Goal: Task Accomplishment & Management: Complete application form

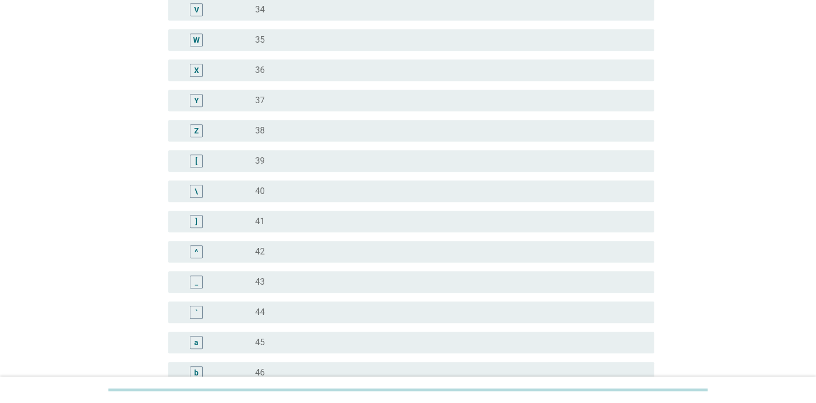
scroll to position [863, 0]
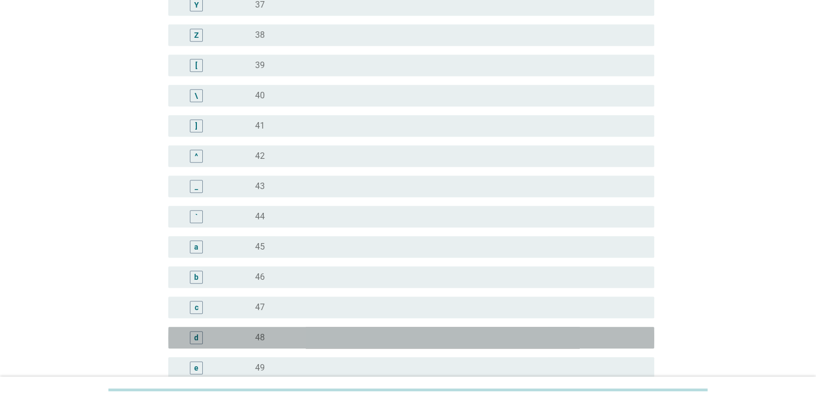
click at [269, 337] on div "radio_button_unchecked 48" at bounding box center [446, 337] width 382 height 11
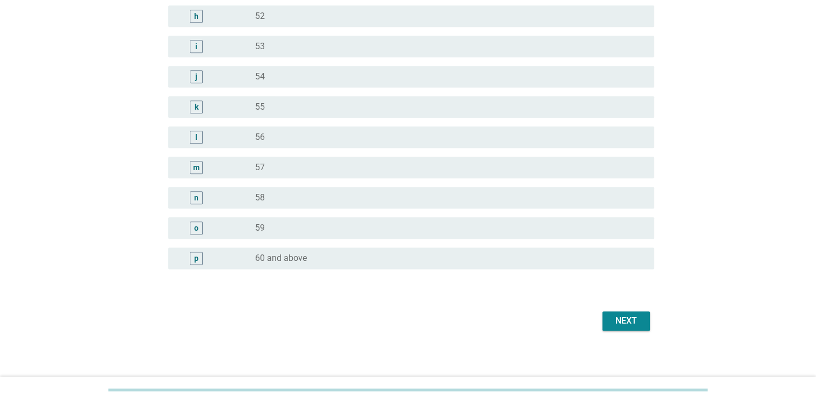
scroll to position [1310, 0]
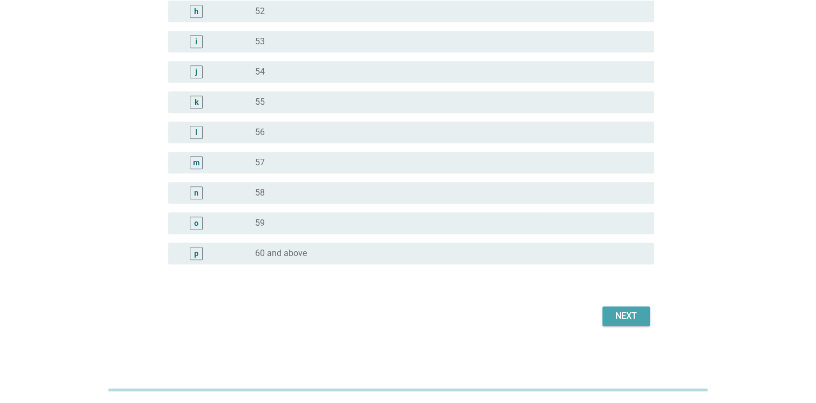
click at [630, 313] on div "Next" at bounding box center [626, 315] width 30 height 13
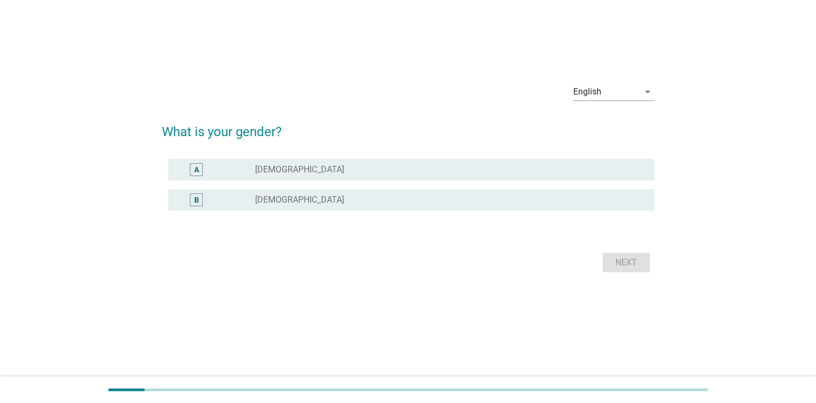
scroll to position [0, 0]
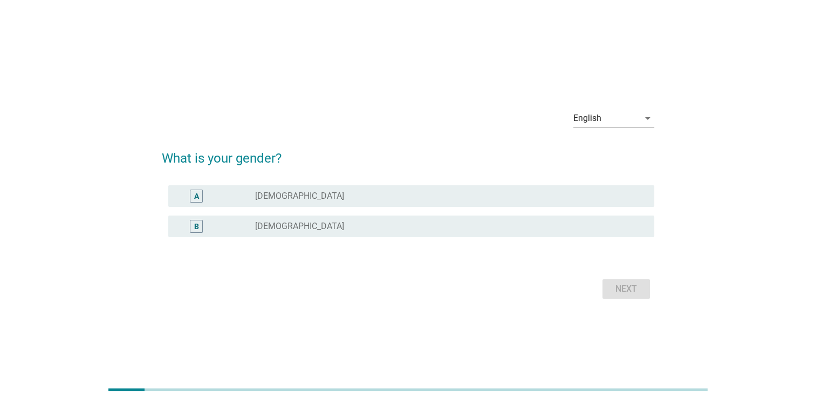
click at [274, 195] on div "radio_button_unchecked [DEMOGRAPHIC_DATA]" at bounding box center [446, 195] width 382 height 11
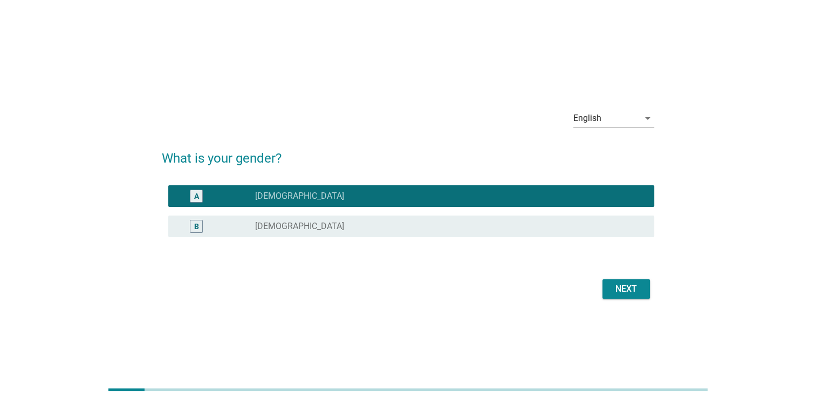
click at [626, 288] on div "Next" at bounding box center [626, 288] width 30 height 13
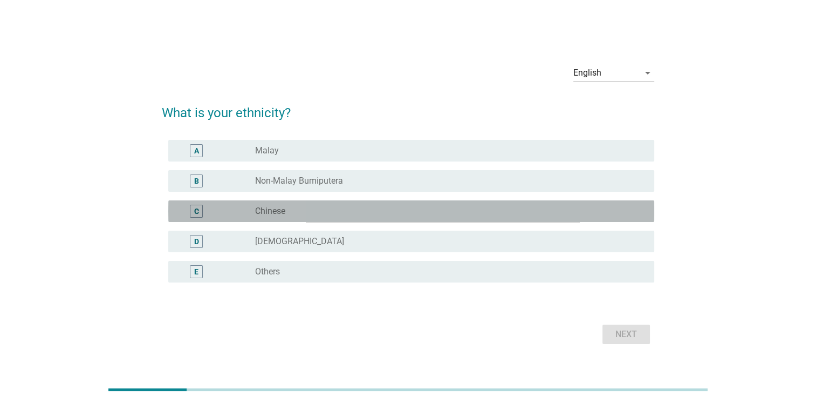
click at [309, 214] on div "radio_button_unchecked Chinese" at bounding box center [446, 211] width 382 height 11
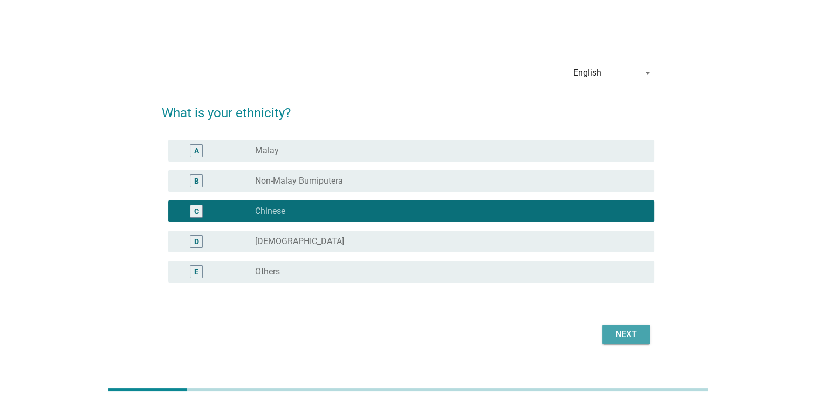
click at [627, 333] on div "Next" at bounding box center [626, 334] width 30 height 13
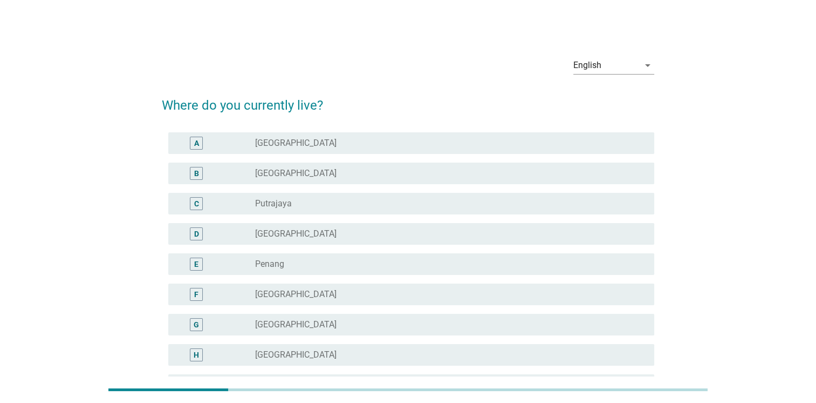
click at [267, 270] on div "radio_button_unchecked Penang" at bounding box center [450, 263] width 391 height 13
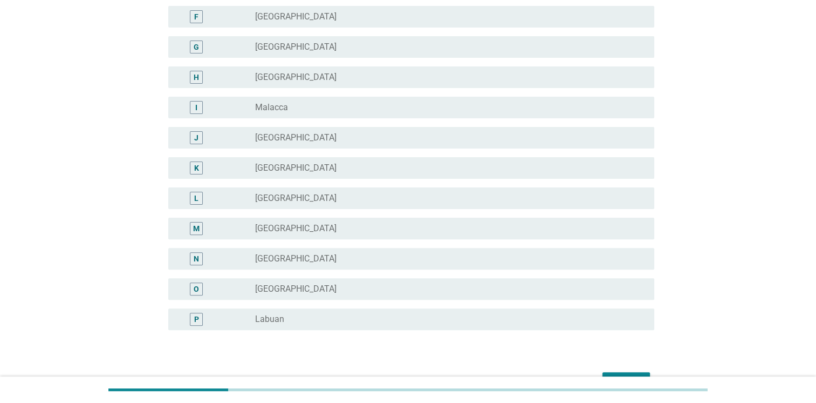
scroll to position [343, 0]
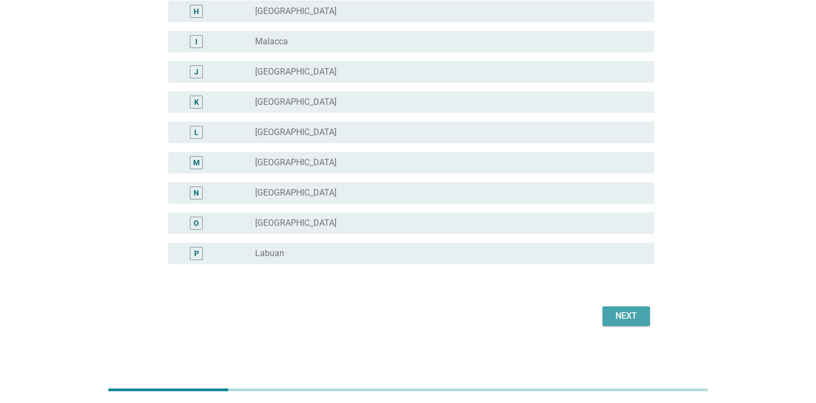
click at [627, 323] on button "Next" at bounding box center [626, 315] width 47 height 19
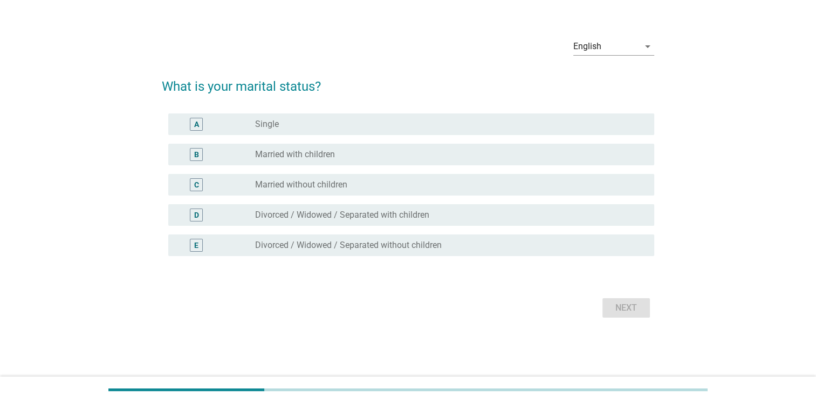
scroll to position [0, 0]
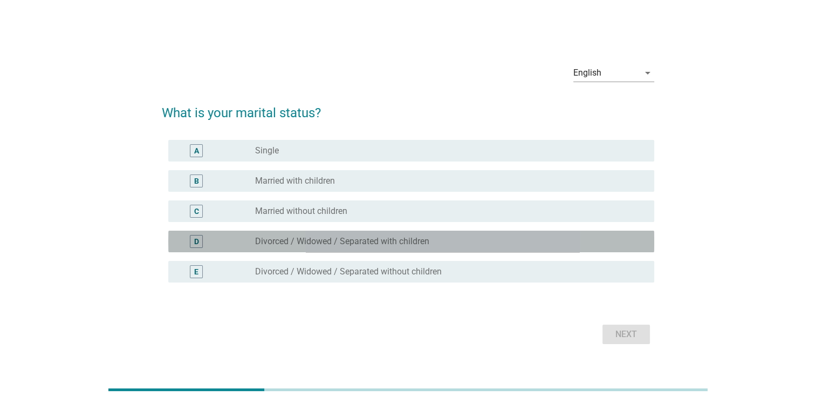
click at [298, 238] on label "Divorced / Widowed / Separated with children" at bounding box center [342, 241] width 174 height 11
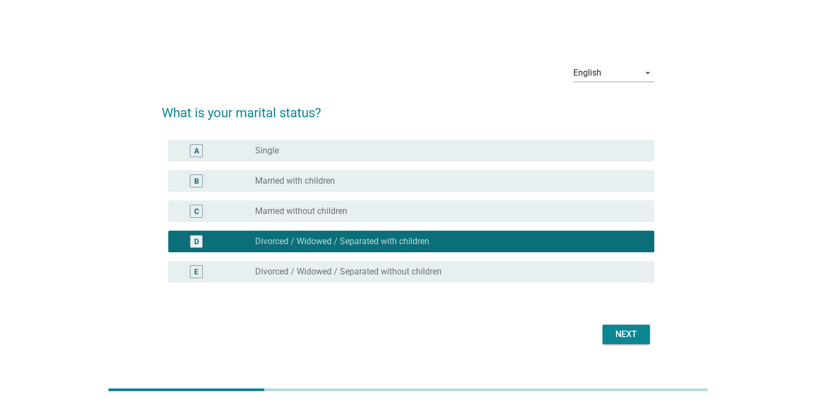
click at [492, 273] on div "radio_button_unchecked Divorced / Widowed / Separated without children" at bounding box center [446, 271] width 382 height 11
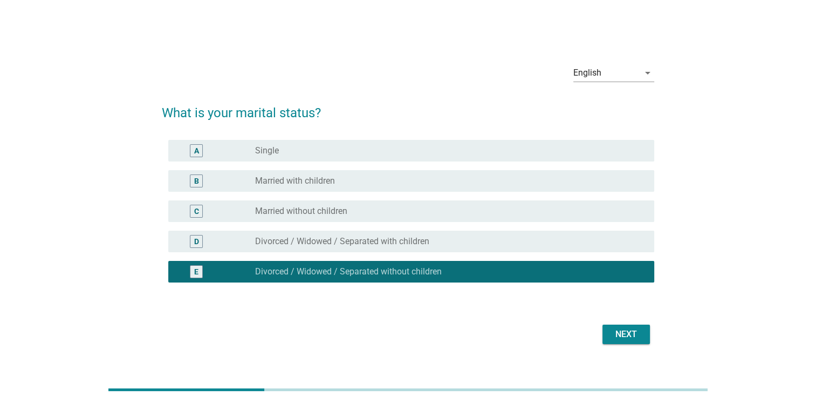
click at [633, 338] on div "Next" at bounding box center [626, 334] width 30 height 13
